Goal: Task Accomplishment & Management: Use online tool/utility

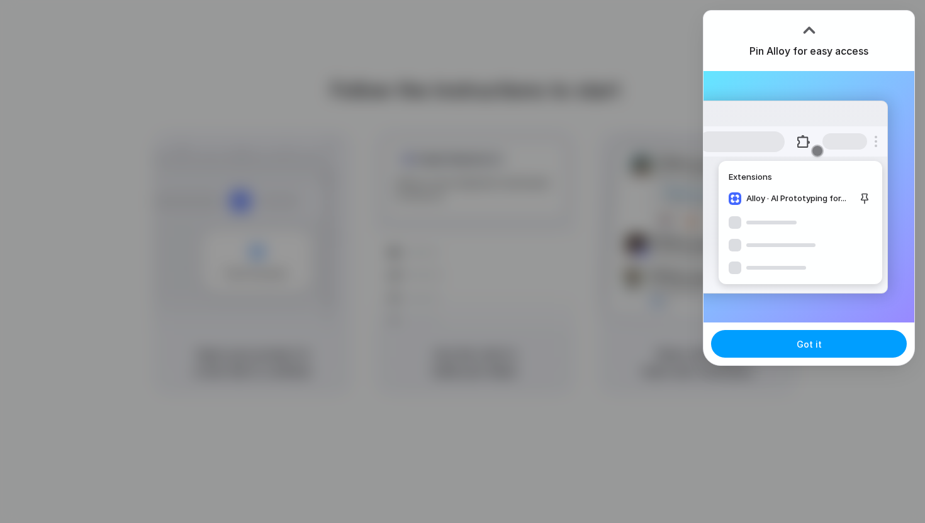
click at [790, 348] on button "Got it" at bounding box center [809, 344] width 196 height 28
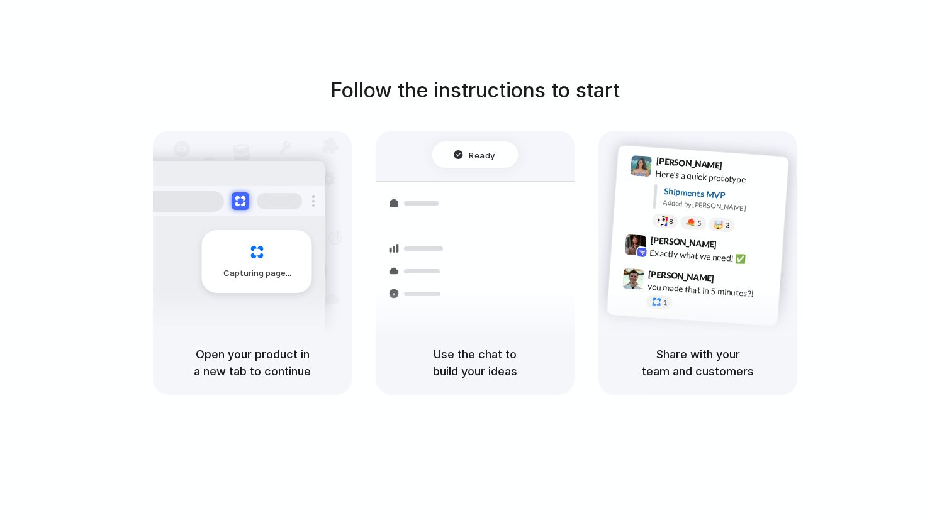
click at [680, 379] on h5 "Share with your team and customers" at bounding box center [697, 363] width 169 height 34
click at [531, 262] on div "Container from Shanghai" at bounding box center [560, 266] width 136 height 25
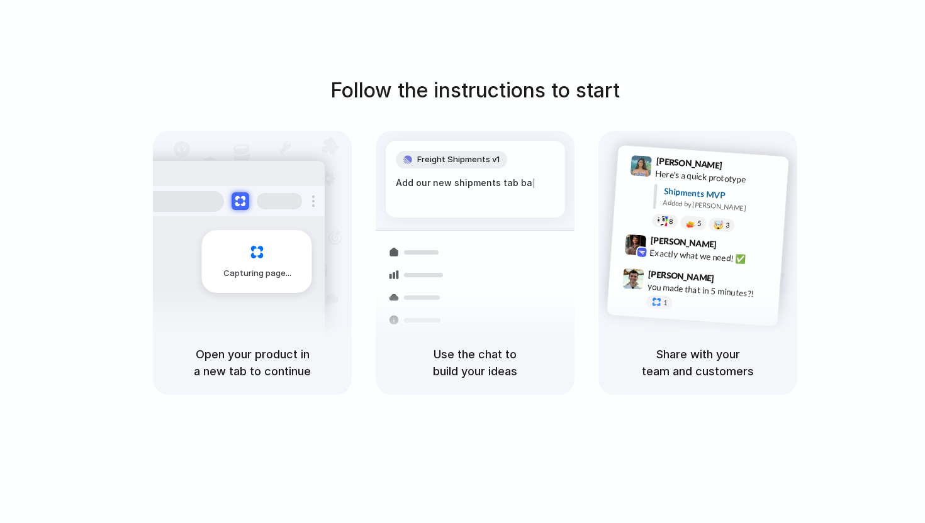
click at [275, 267] on span "Capturing page" at bounding box center [258, 273] width 70 height 13
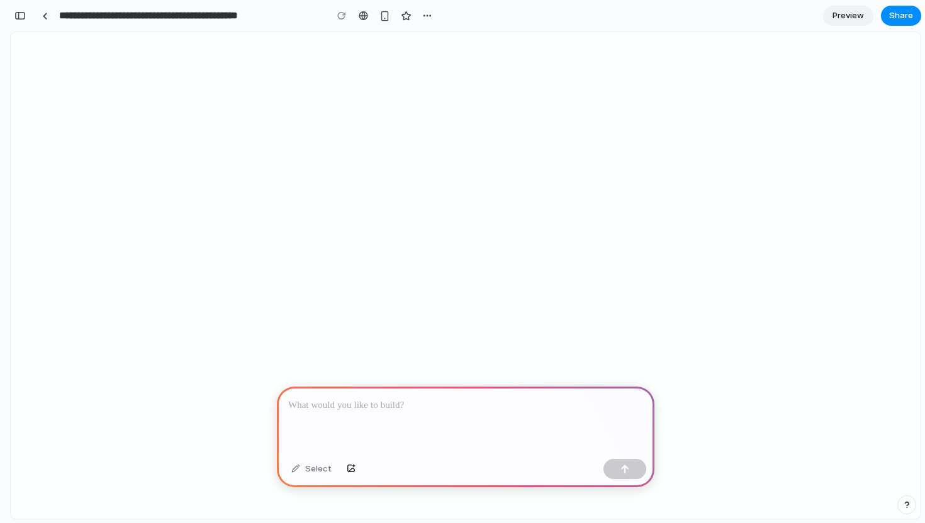
click at [350, 413] on div at bounding box center [465, 420] width 377 height 67
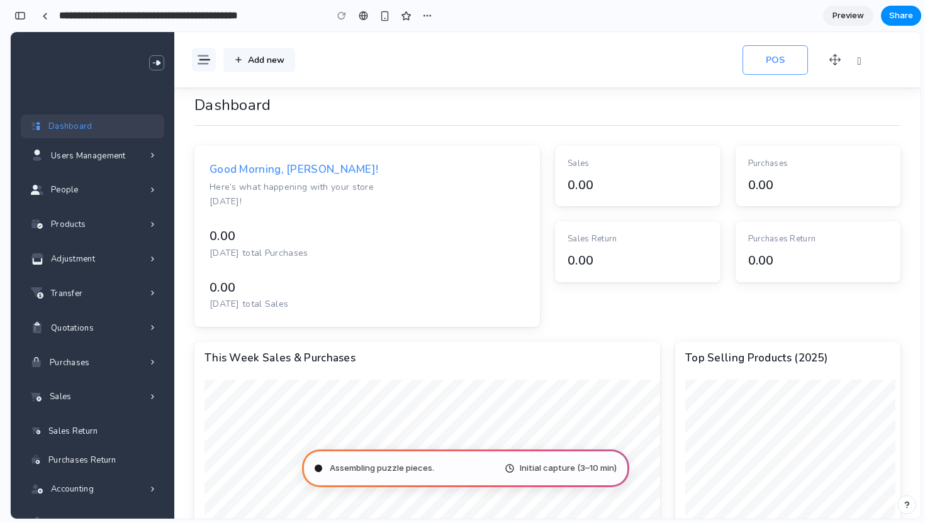
scroll to position [72, 0]
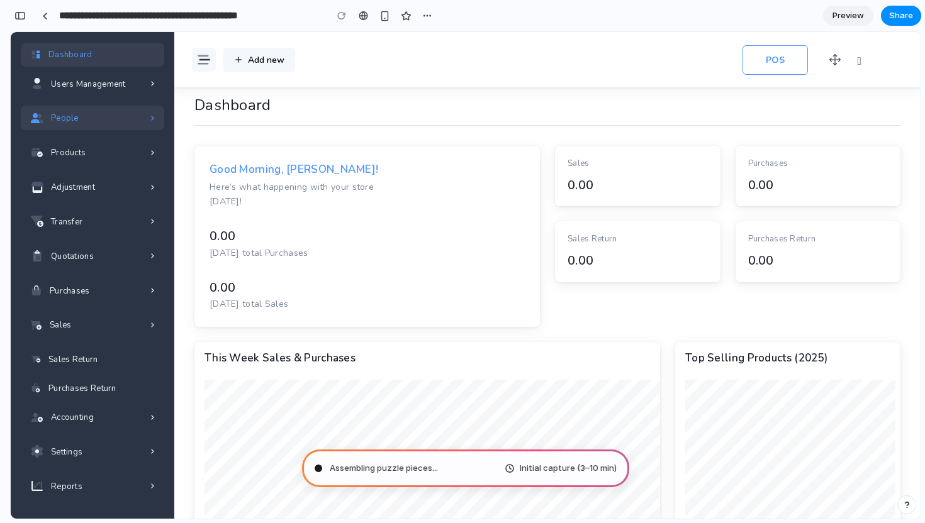
click at [143, 110] on div "People" at bounding box center [92, 118] width 143 height 25
click at [144, 114] on div "People" at bounding box center [92, 118] width 143 height 25
click at [152, 88] on div "Users Management" at bounding box center [92, 84] width 143 height 25
click at [133, 164] on div "Products" at bounding box center [92, 152] width 143 height 25
click at [132, 231] on div "Transfer" at bounding box center [92, 221] width 143 height 25
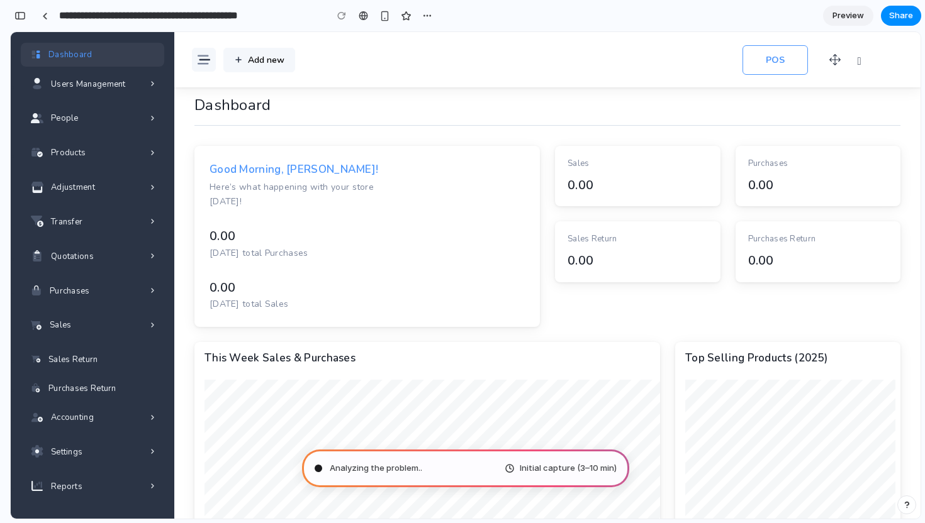
scroll to position [0, 0]
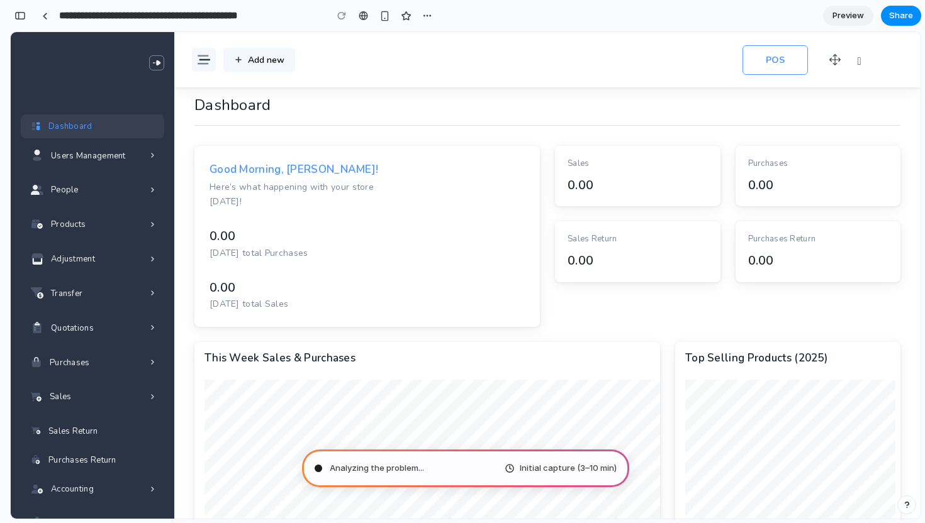
type input "**********"
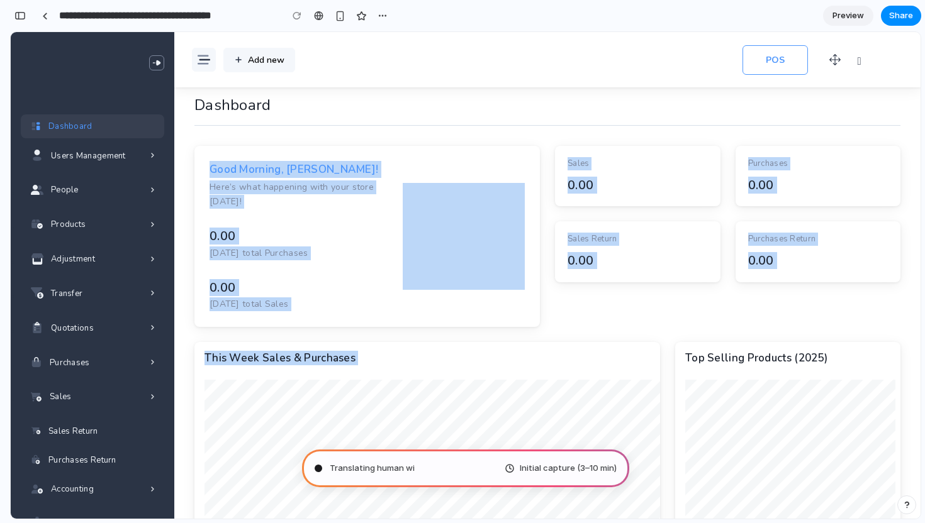
drag, startPoint x: 489, startPoint y: 174, endPoint x: 607, endPoint y: 337, distance: 201.3
click at [625, 351] on div "Good Morning, [PERSON_NAME]! Here’s what happening with your store [DATE]! 0.00…" at bounding box center [547, 498] width 706 height 705
click at [639, 299] on div "Sales 0.00 Purchases 0.00 Sales Return 0.00 Purchases Return 0.00" at bounding box center [727, 244] width 360 height 196
